Goal: Check status: Check status

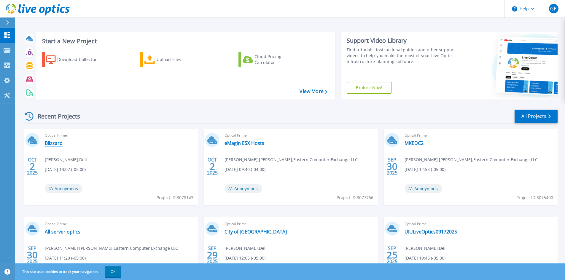
click at [50, 143] on link "Blizzard" at bounding box center [54, 143] width 18 height 6
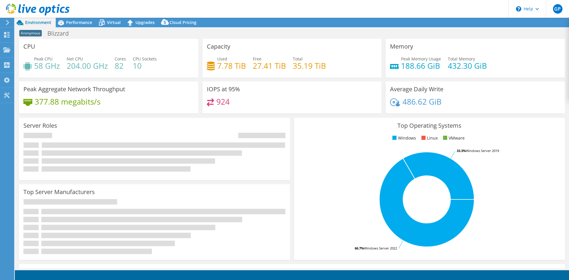
select select "USD"
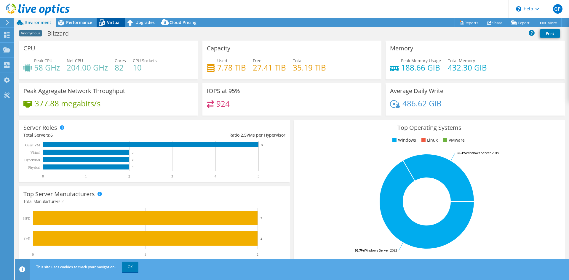
click at [117, 24] on span "Virtual" at bounding box center [114, 23] width 14 height 6
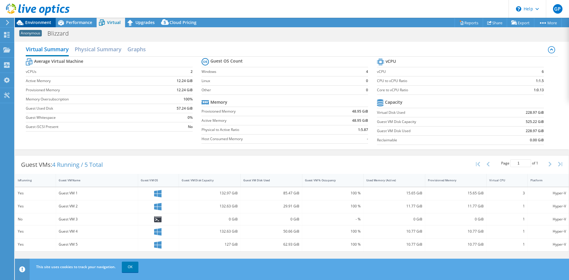
click at [46, 23] on span "Environment" at bounding box center [38, 23] width 26 height 6
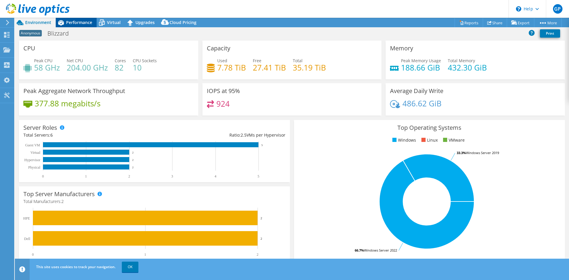
click at [87, 24] on span "Performance" at bounding box center [79, 23] width 26 height 6
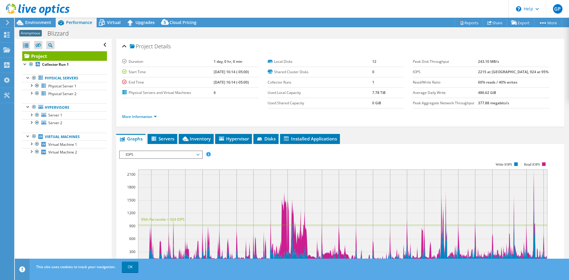
click at [255, 44] on div "Project Details" at bounding box center [340, 46] width 436 height 13
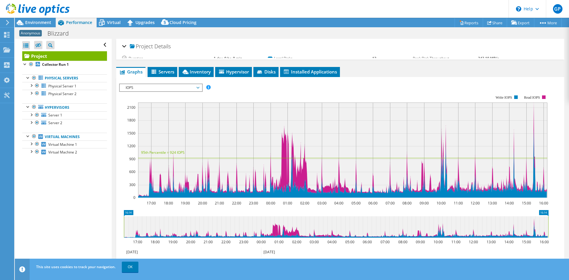
click at [255, 44] on div "Project Details" at bounding box center [340, 46] width 436 height 13
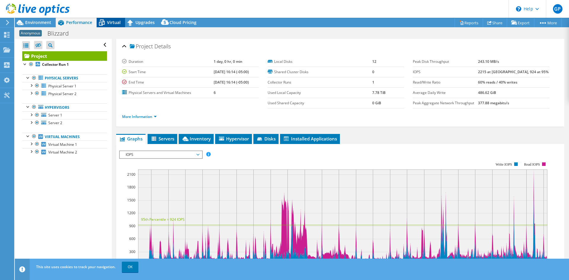
click at [112, 22] on span "Virtual" at bounding box center [114, 23] width 14 height 6
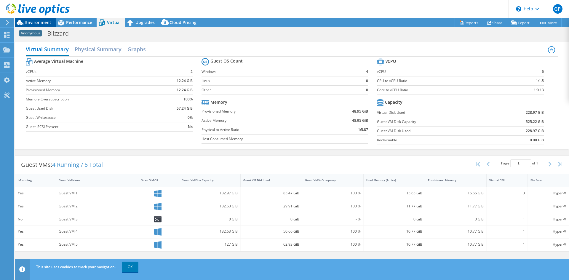
click at [38, 21] on span "Environment" at bounding box center [38, 23] width 26 height 6
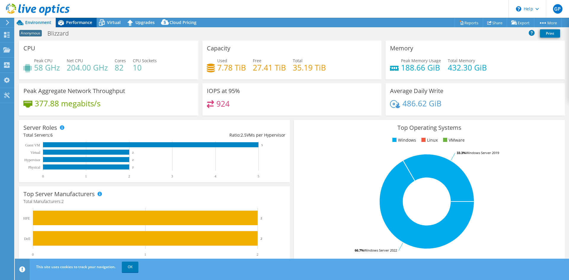
click at [67, 20] on span "Performance" at bounding box center [79, 23] width 26 height 6
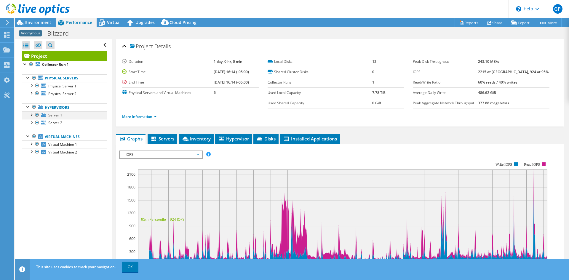
click at [29, 116] on div at bounding box center [31, 114] width 6 height 6
click at [30, 116] on div at bounding box center [31, 114] width 6 height 6
click at [199, 140] on span "Inventory" at bounding box center [196, 139] width 29 height 6
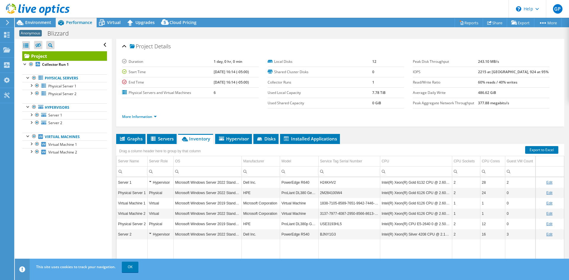
scroll to position [24, 0]
